Goal: Task Accomplishment & Management: Manage account settings

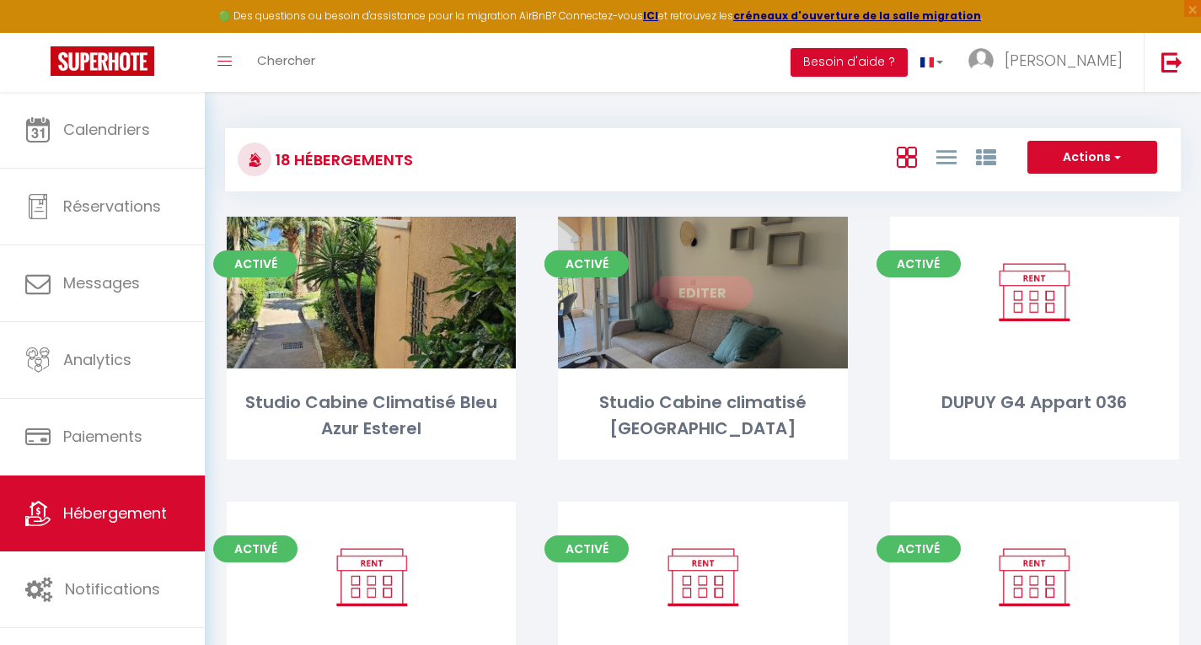
click at [651, 287] on div "Editer" at bounding box center [702, 293] width 289 height 152
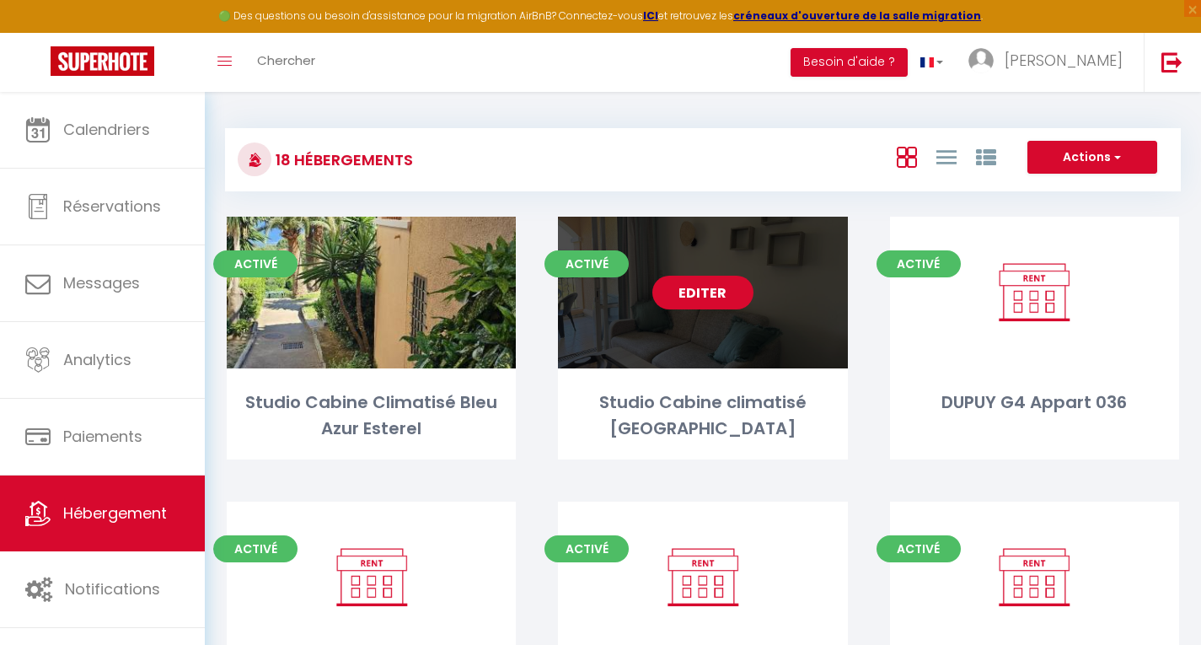
click at [691, 298] on link "Editer" at bounding box center [703, 293] width 101 height 34
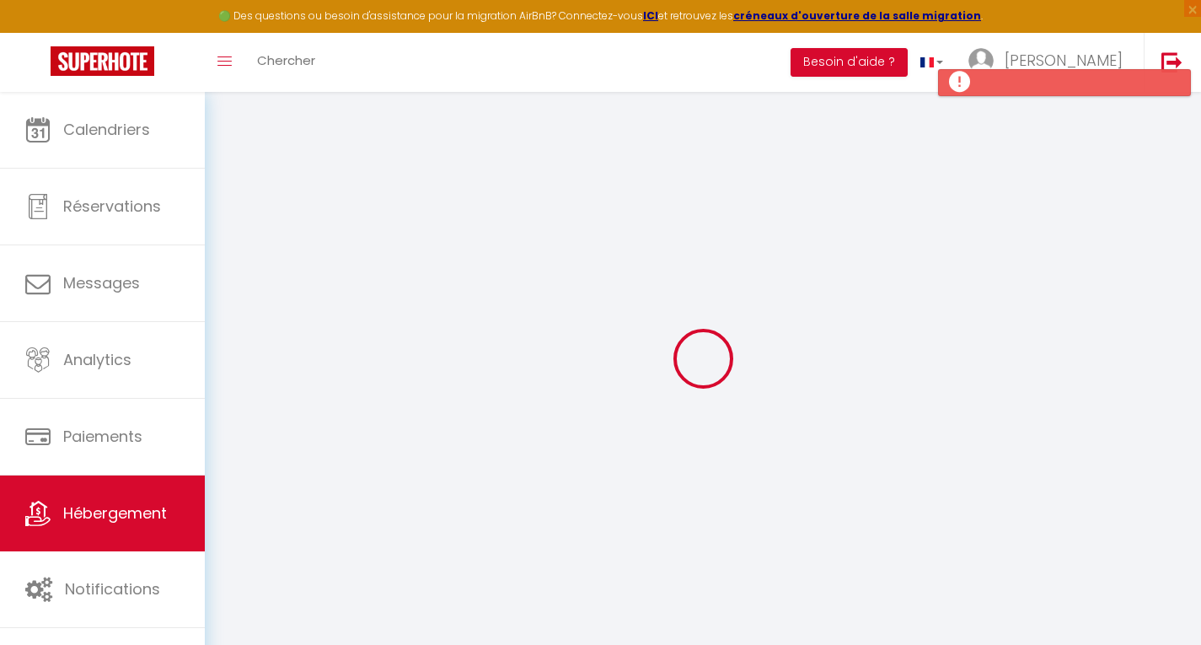
type input "Oups ! Les dates sélectionnées sont indisponibles."
type textarea "Malheureusement les dates sélectionnées sont indisponibles. Nous vous invitons …"
type input "48.8472576"
type input "2.2642688"
checkbox input "true"
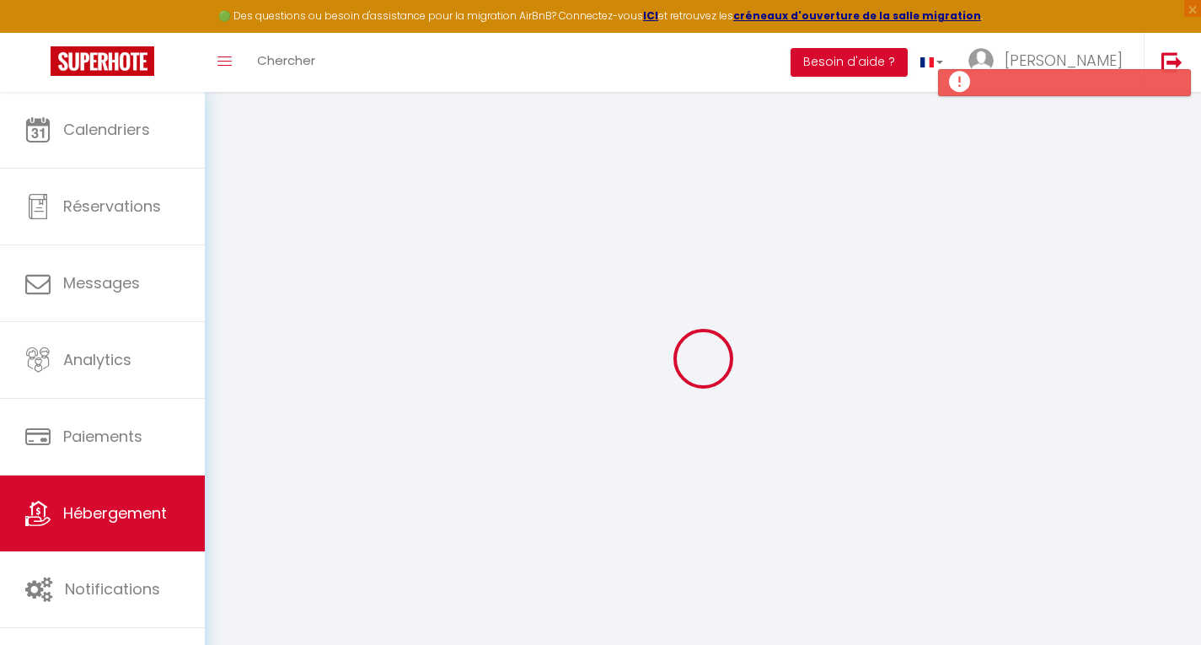
checkbox input "true"
select select
checkbox input "false"
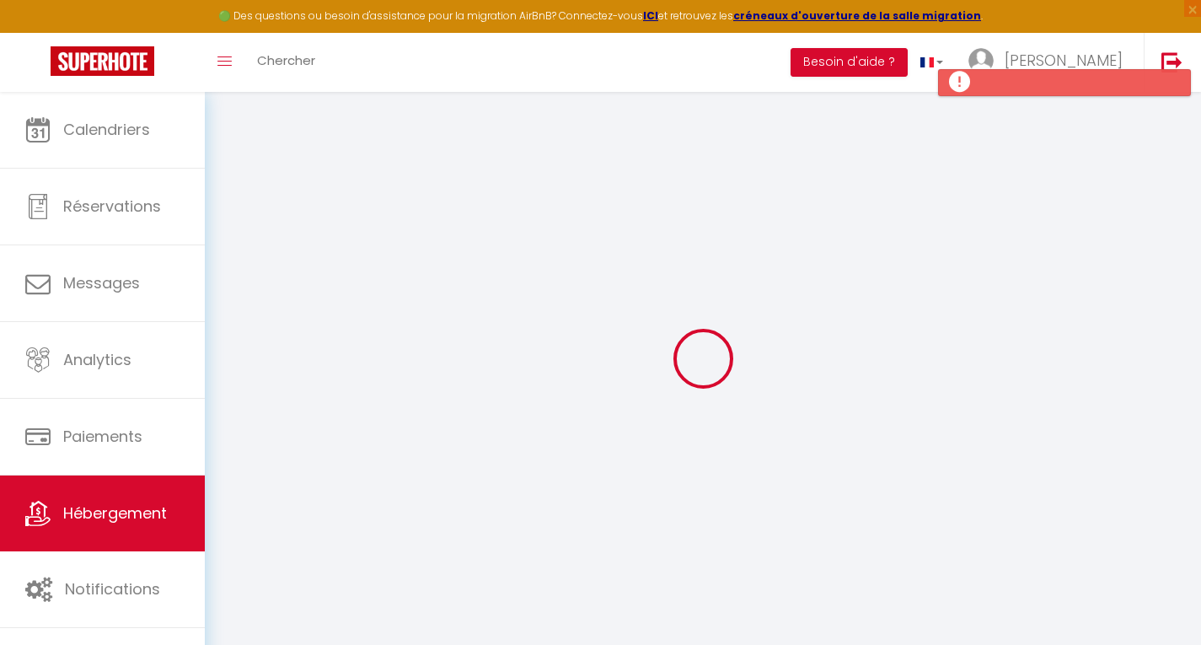
checkbox input "false"
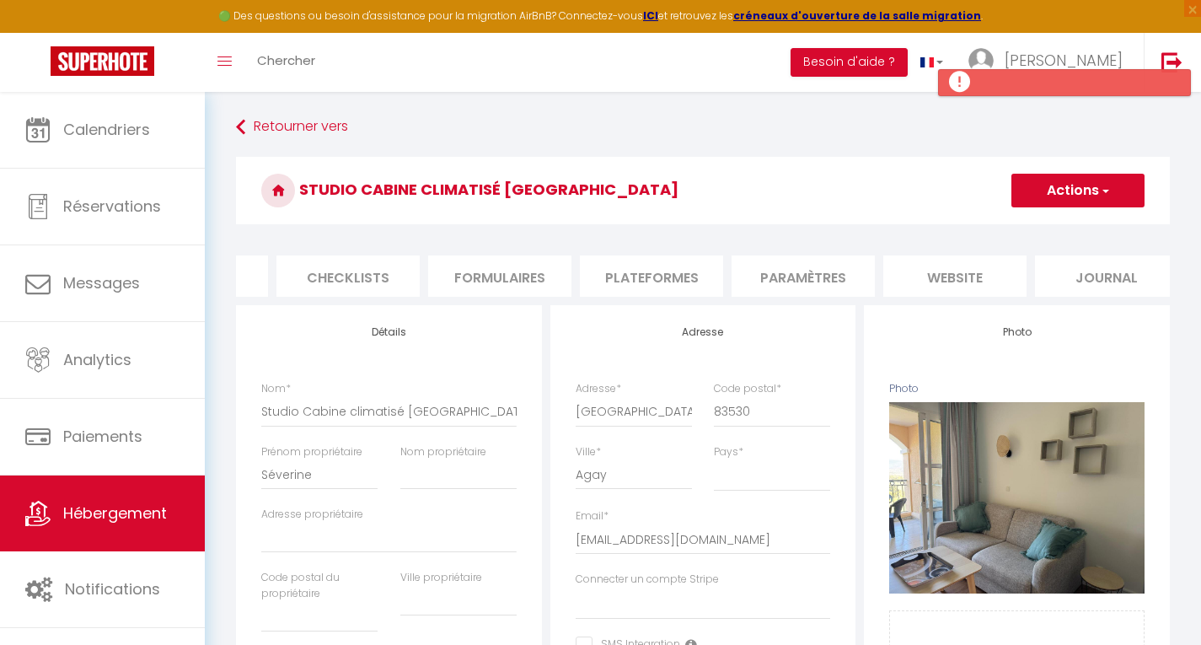
scroll to position [0, 583]
click at [944, 267] on li "website" at bounding box center [938, 275] width 143 height 41
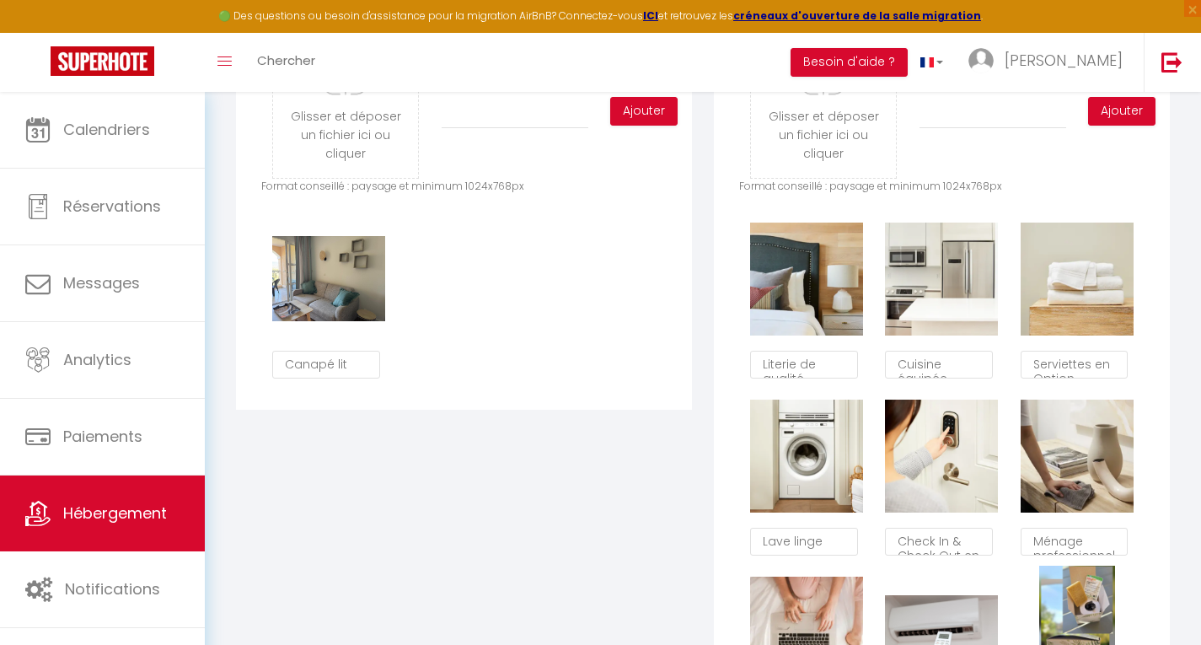
scroll to position [924, 0]
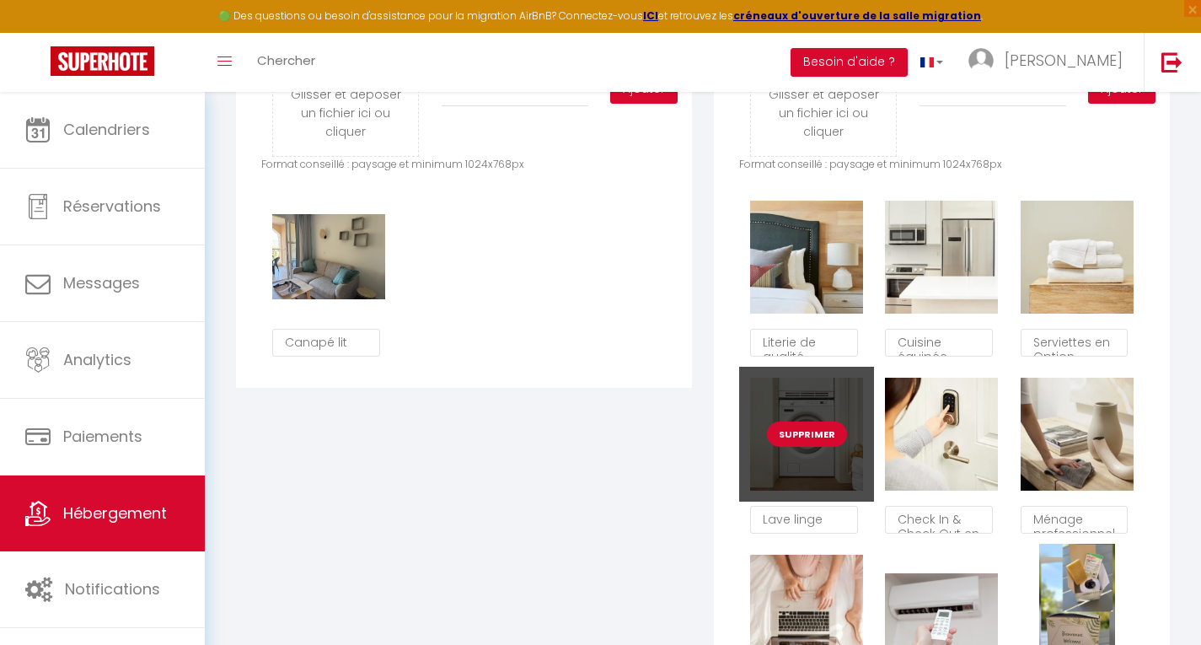
click at [809, 447] on button "Supprimer" at bounding box center [807, 434] width 80 height 25
checkbox input "true"
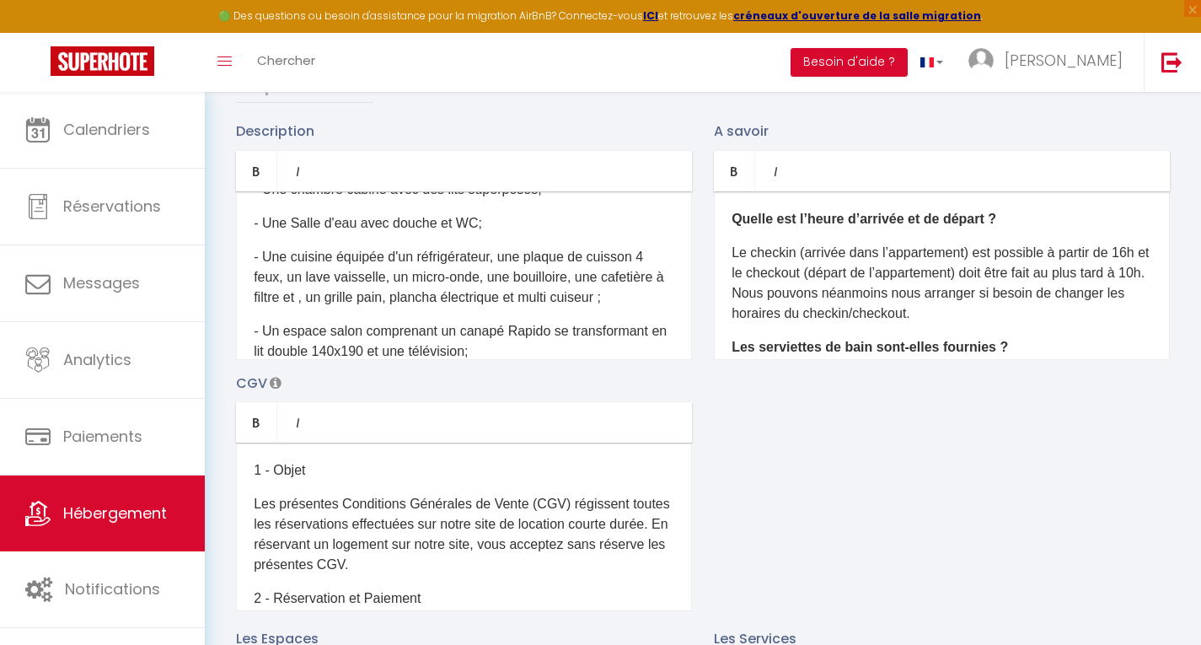
scroll to position [273, 0]
click at [380, 304] on p "- Une cuisine équipée d'un réfrigérateur, une plaque de cuisson 4 feux, un lave…" at bounding box center [464, 276] width 421 height 61
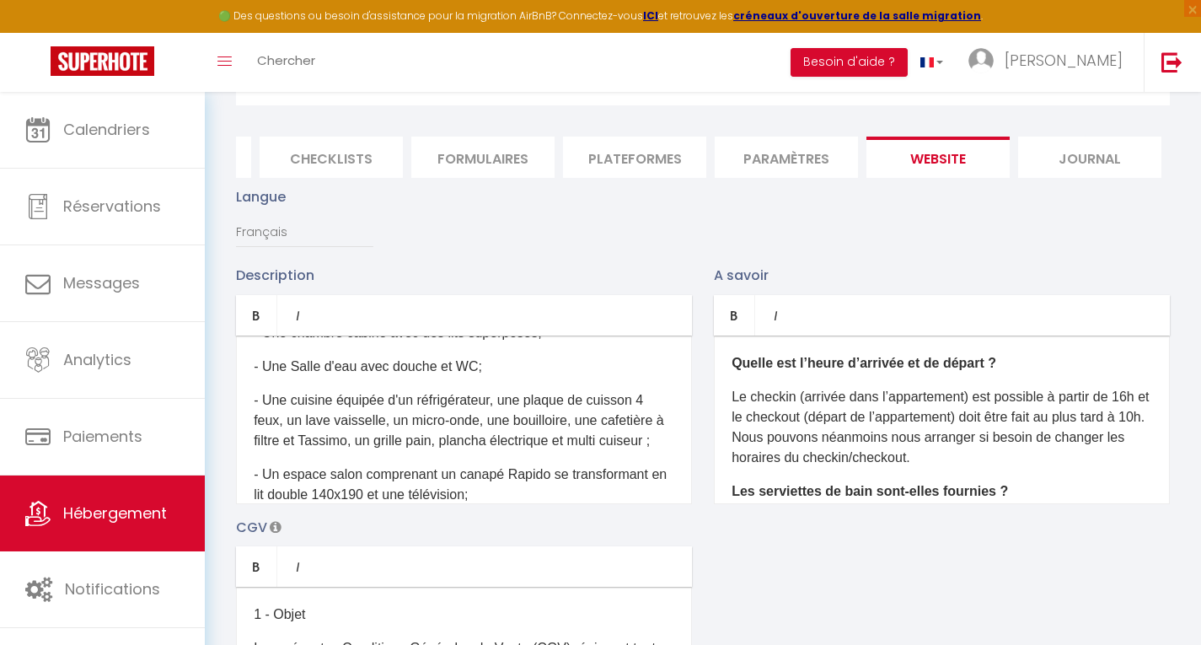
scroll to position [0, 0]
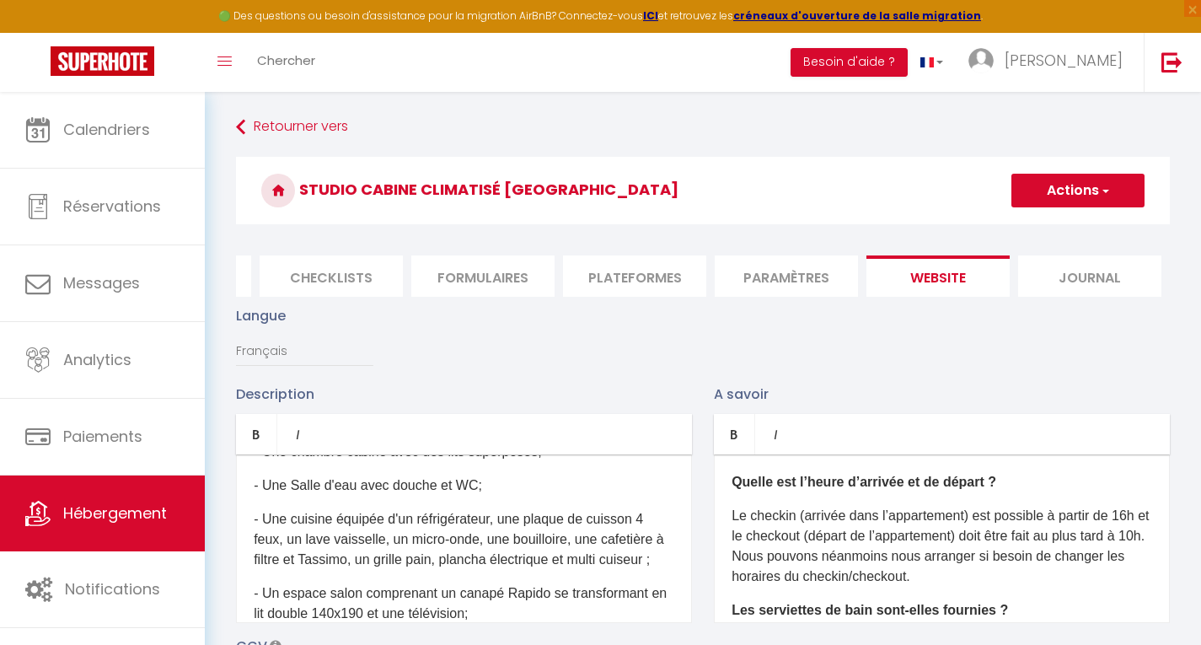
click at [1088, 188] on button "Actions" at bounding box center [1078, 191] width 133 height 34
click at [1067, 229] on input "Enregistrer" at bounding box center [1059, 227] width 62 height 17
checkbox input "true"
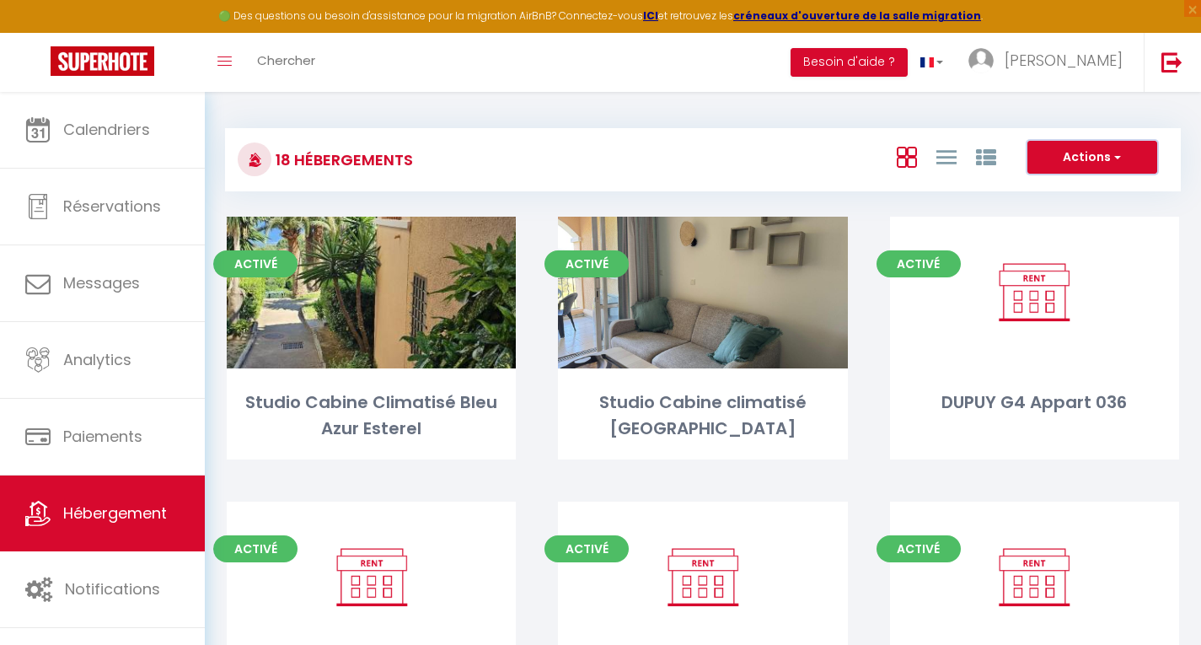
click at [1089, 153] on button "Actions" at bounding box center [1093, 158] width 130 height 34
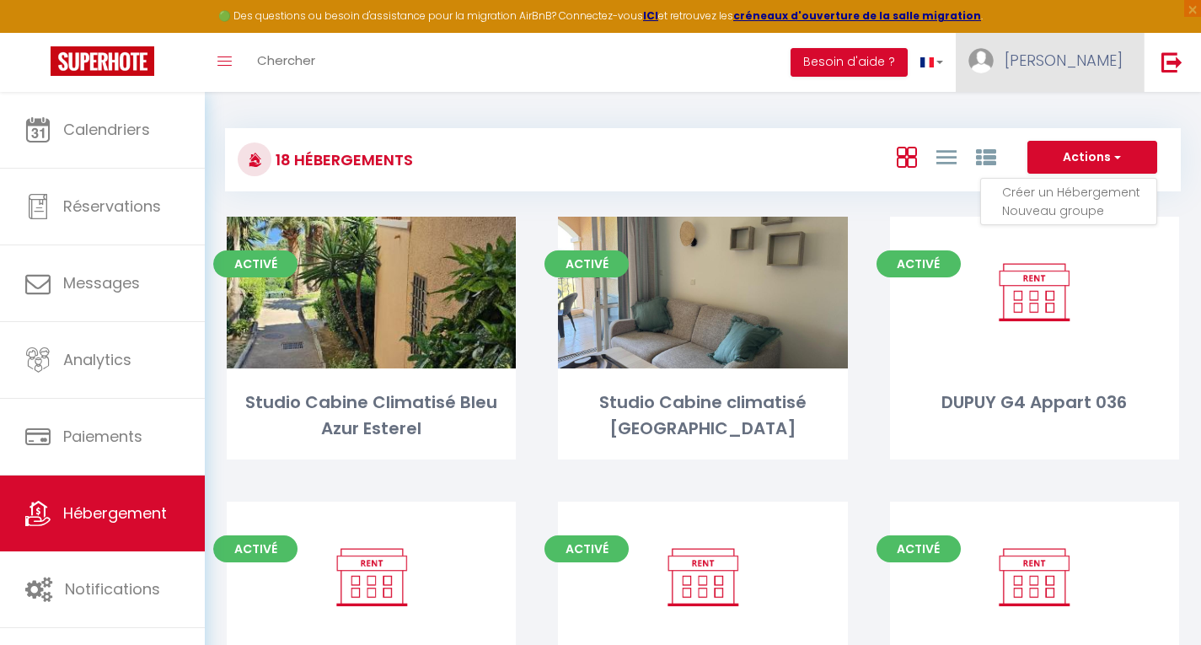
click at [1086, 62] on span "[PERSON_NAME]" at bounding box center [1064, 60] width 118 height 21
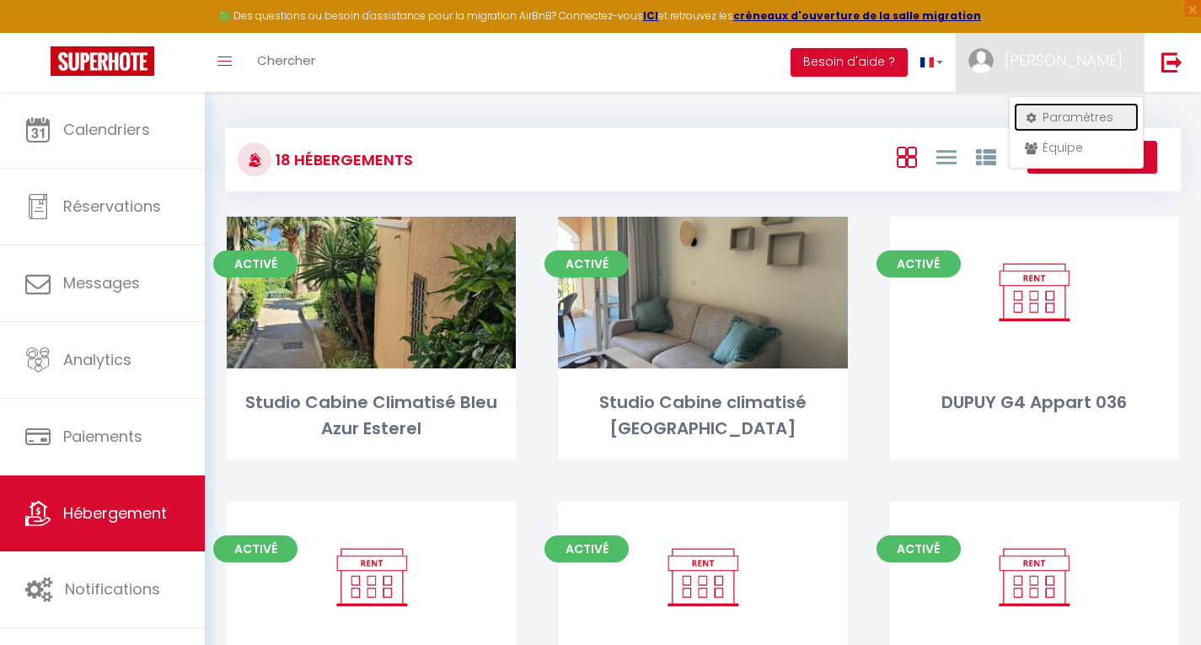
click at [1055, 115] on link "Paramètres" at bounding box center [1076, 117] width 125 height 29
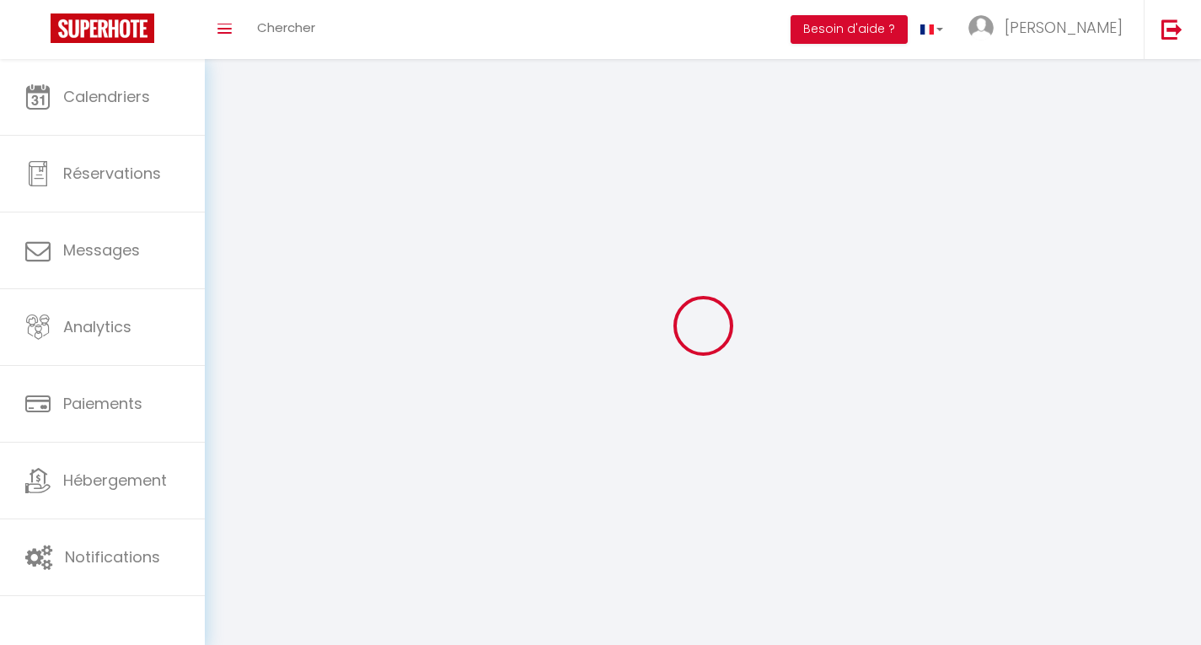
type input "[PERSON_NAME]"
type input "JANNETTA"
type input "[PHONE_NUMBER]"
type input "[STREET_ADDRESS]"
type input "83530"
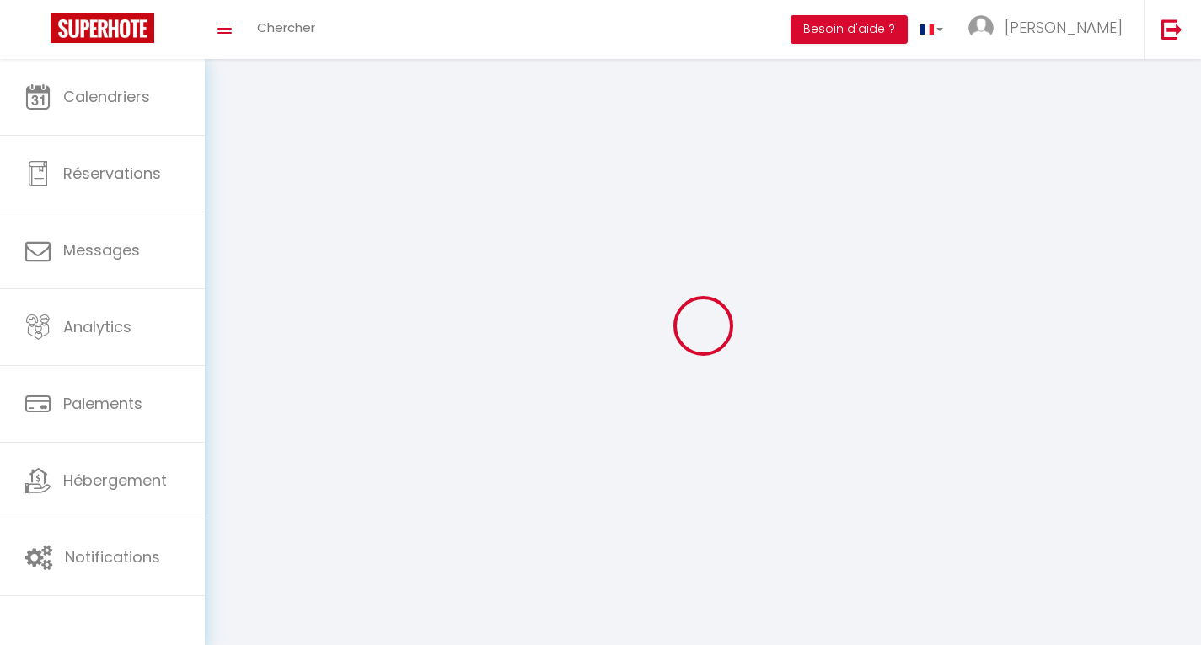
type input "Agay"
type input "6T9dXt5yu476Rb19K2GmH9Nms"
type input "TjqZMGzsQ9V9GQusxWIzOePaT"
type input "[URL][DOMAIN_NAME]"
select select "28"
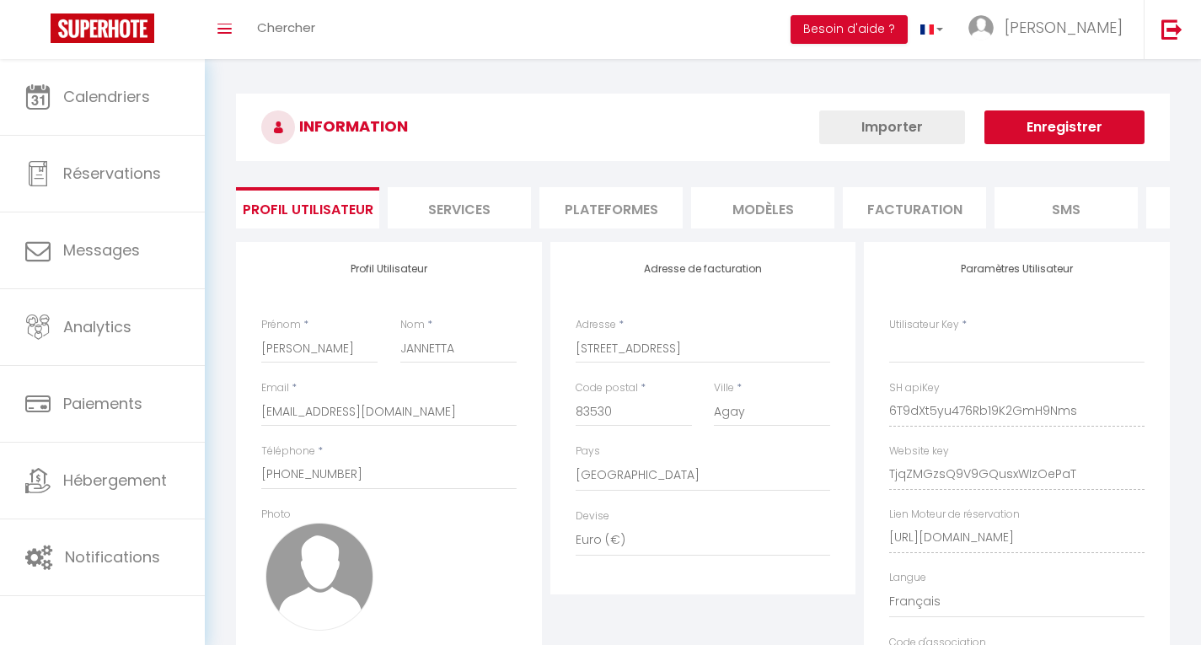
type input "6T9dXt5yu476Rb19K2GmH9Nms"
type input "TjqZMGzsQ9V9GQusxWIzOePaT"
type input "[URL][DOMAIN_NAME]"
select select "fr"
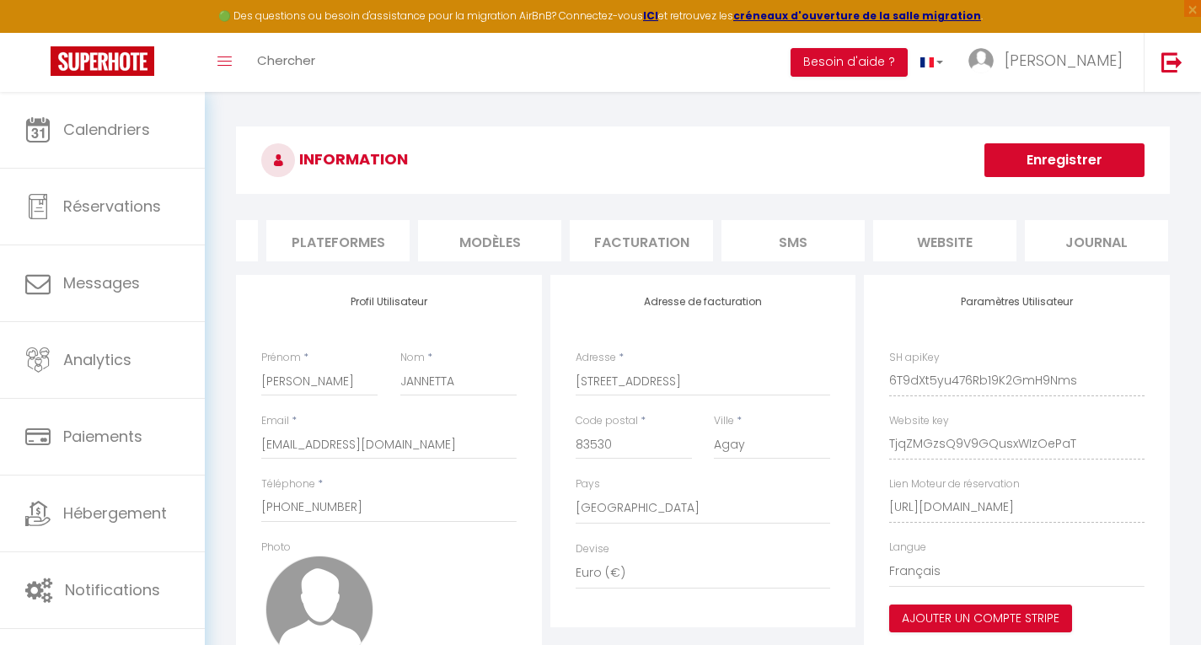
scroll to position [0, 280]
click at [943, 241] on li "website" at bounding box center [938, 240] width 143 height 41
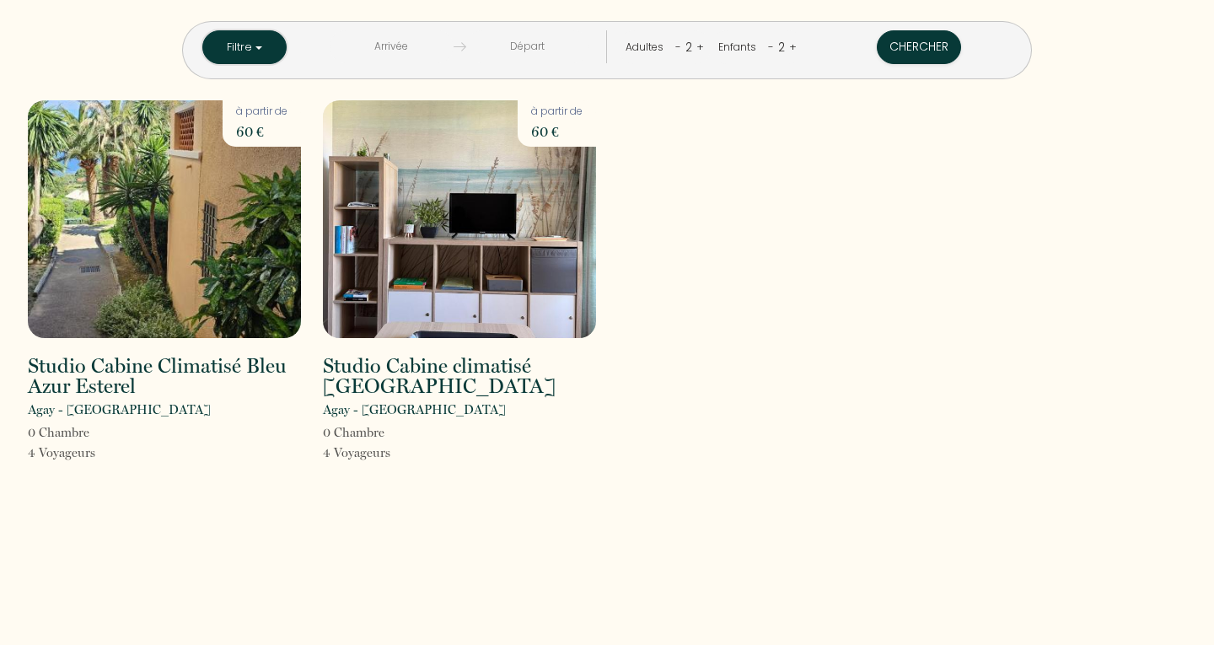
click at [287, 49] on button "Filtre" at bounding box center [244, 47] width 84 height 34
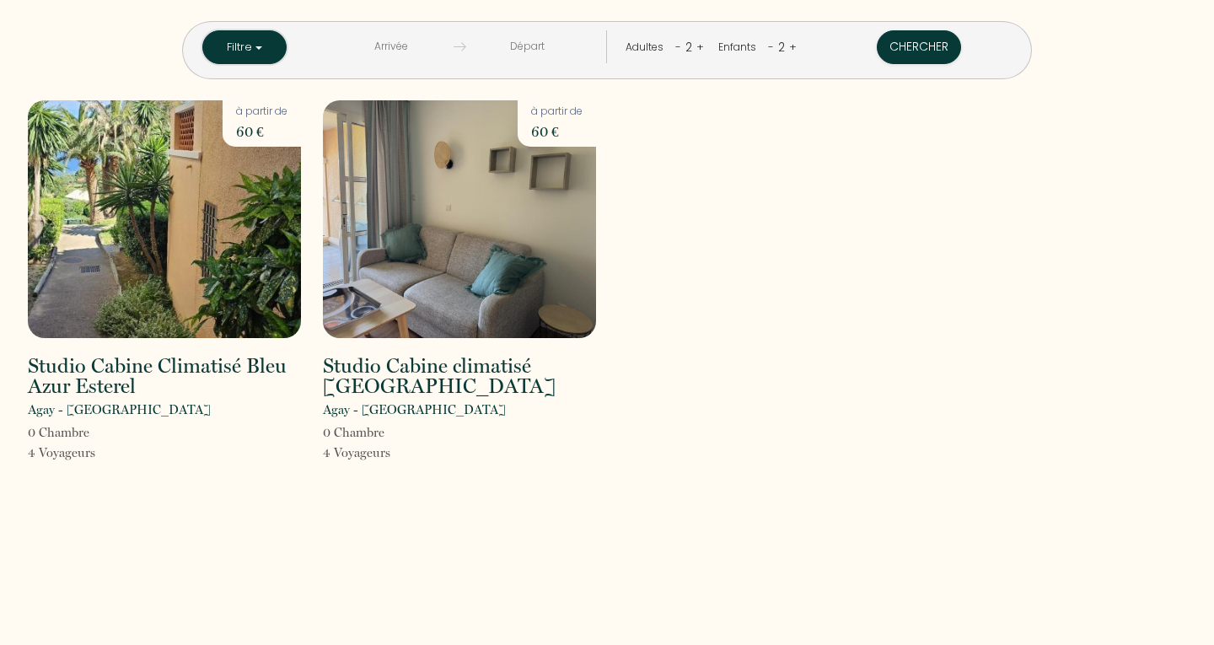
click at [287, 39] on button "Filtre" at bounding box center [244, 47] width 84 height 34
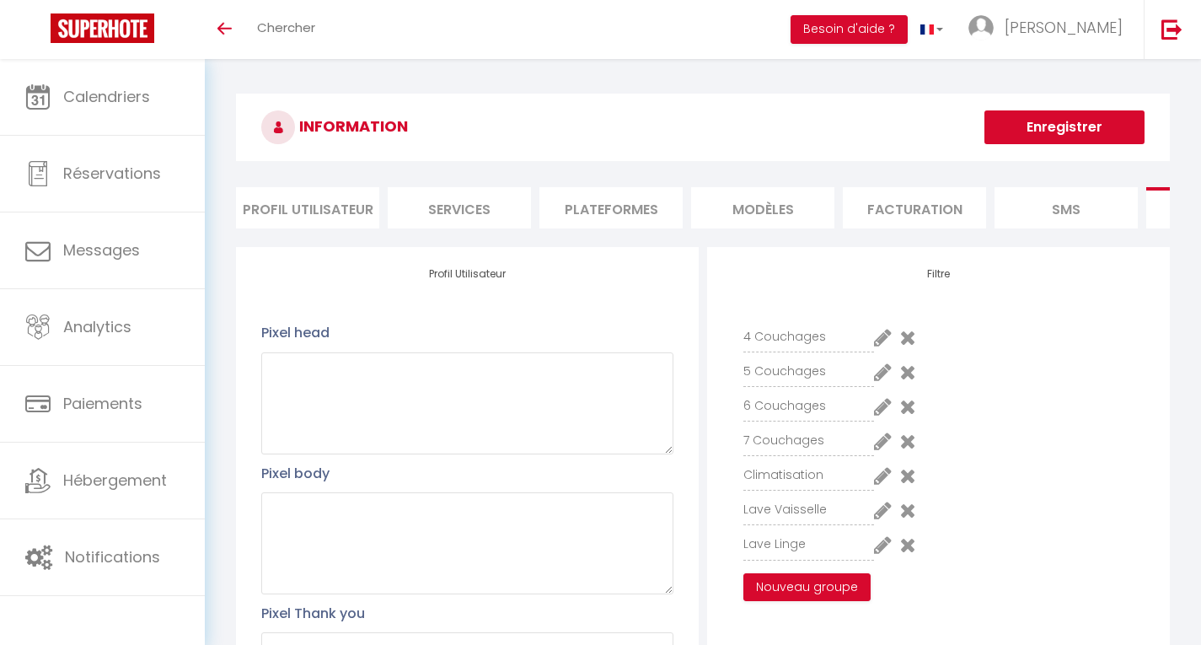
click at [901, 555] on icon at bounding box center [908, 545] width 16 height 20
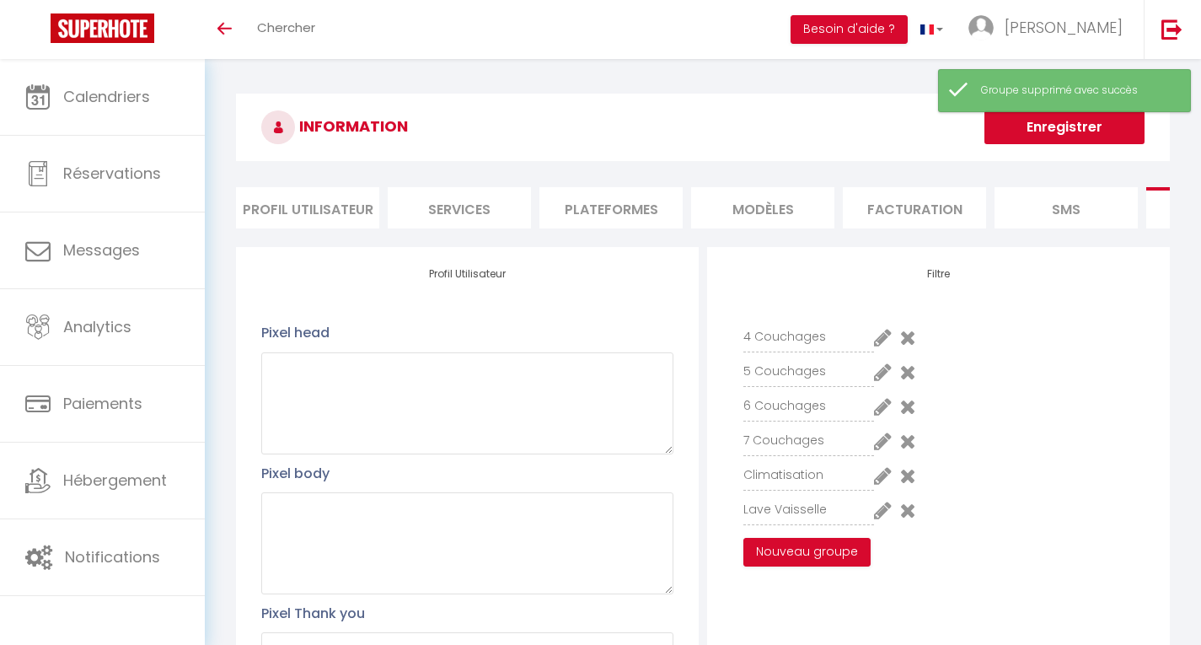
click at [908, 520] on icon at bounding box center [908, 510] width 16 height 20
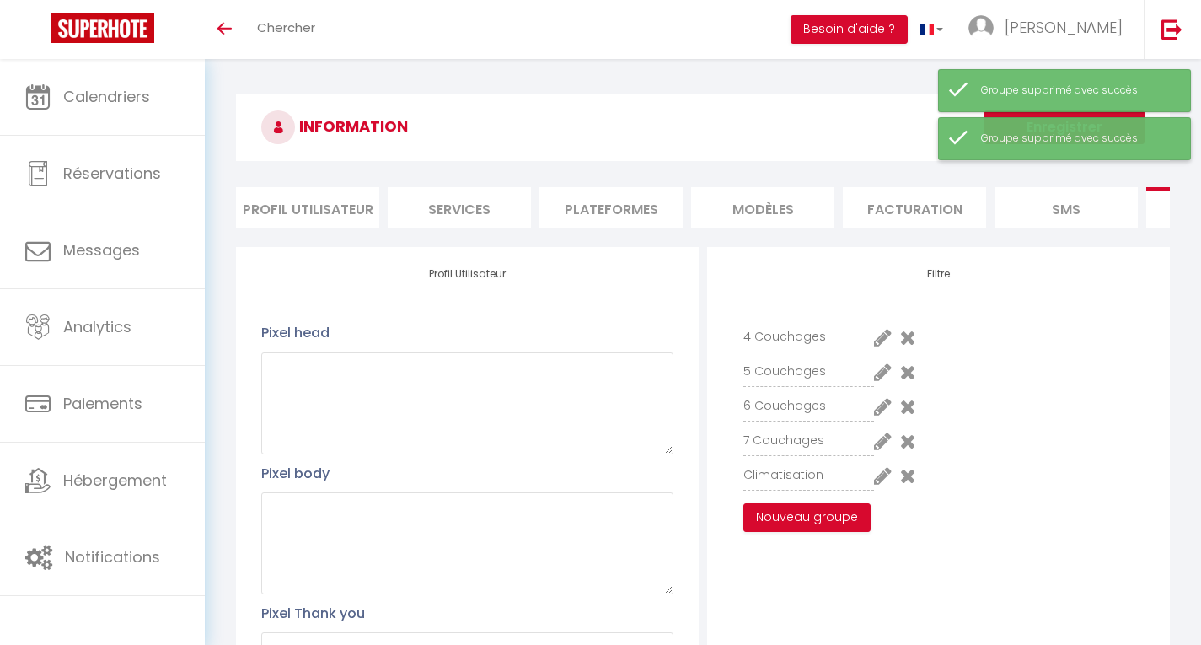
click at [1063, 123] on div "Groupe supprimé avec succès" at bounding box center [1064, 138] width 253 height 43
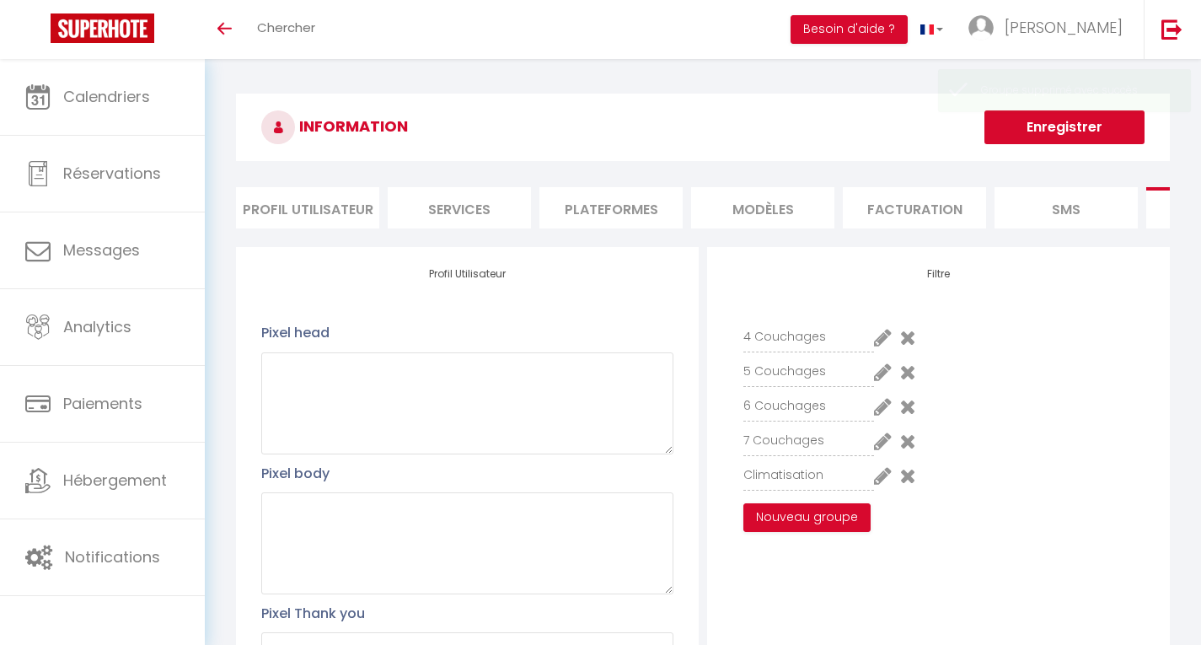
click at [1063, 123] on button "Enregistrer" at bounding box center [1065, 127] width 160 height 34
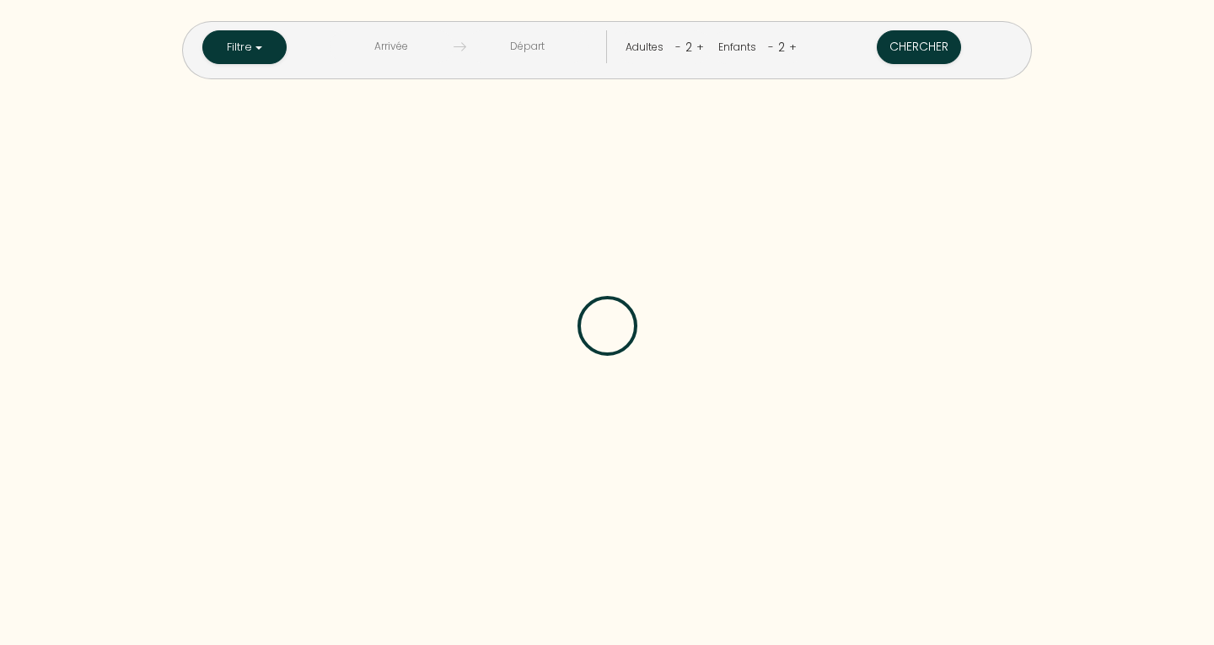
checkbox Couchages "false"
checkbox input "false"
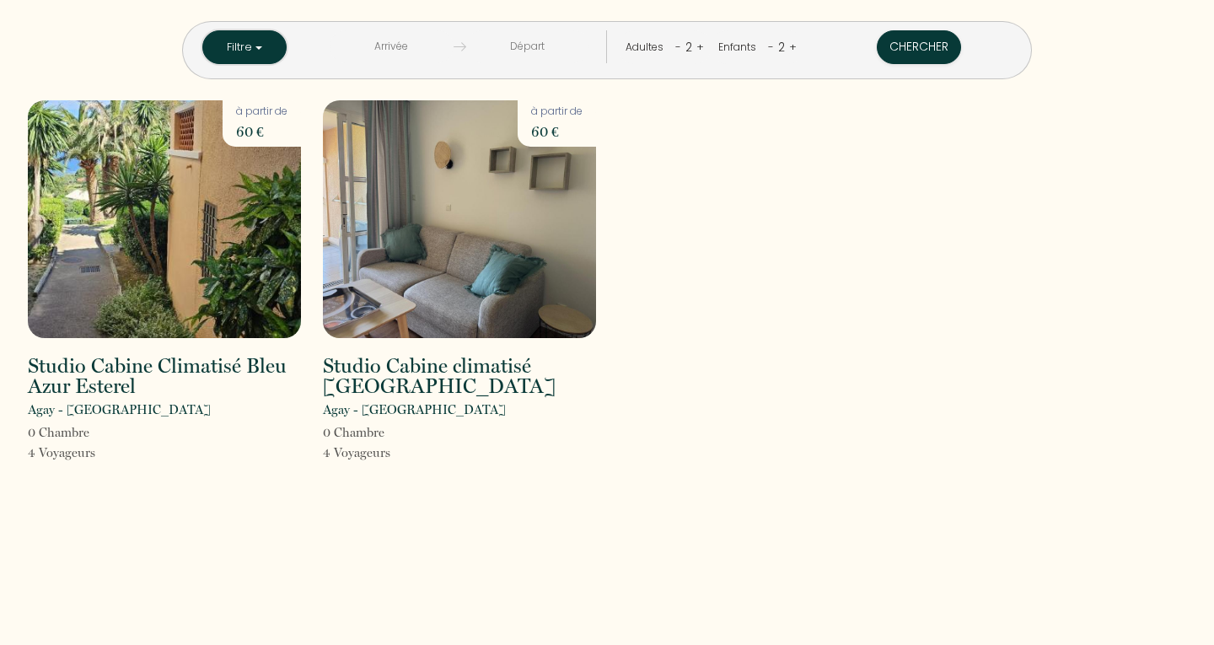
click at [287, 46] on button "Filtre" at bounding box center [244, 47] width 84 height 34
